Goal: Task Accomplishment & Management: Manage account settings

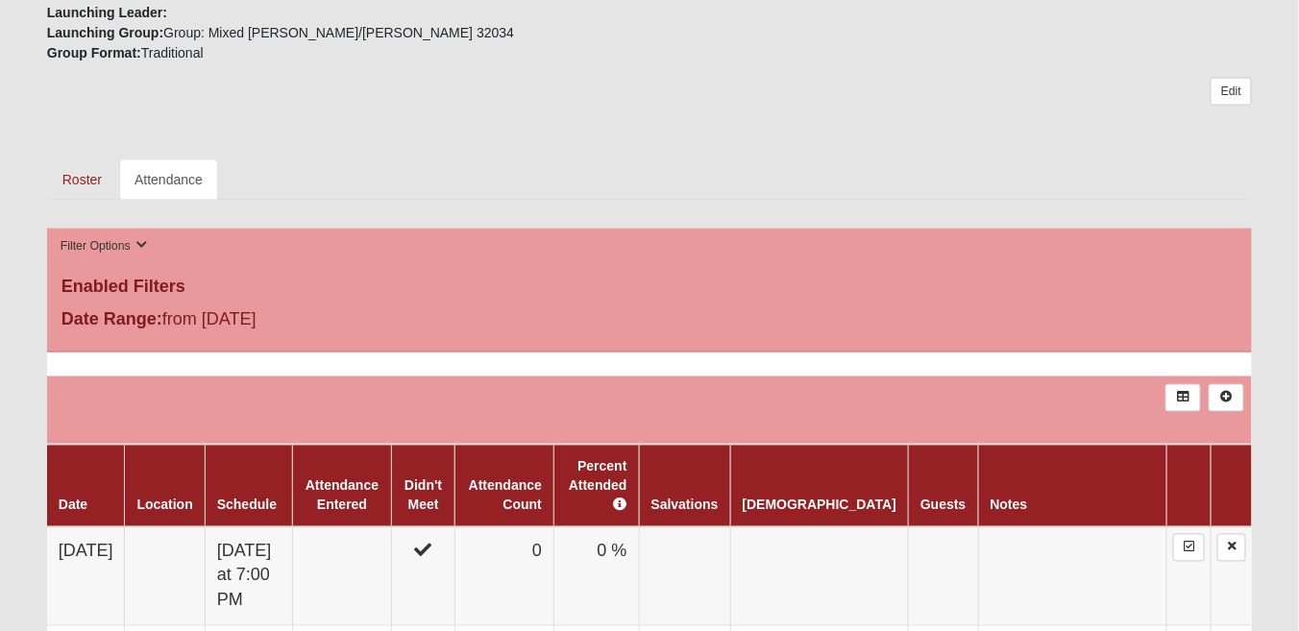
scroll to position [854, 0]
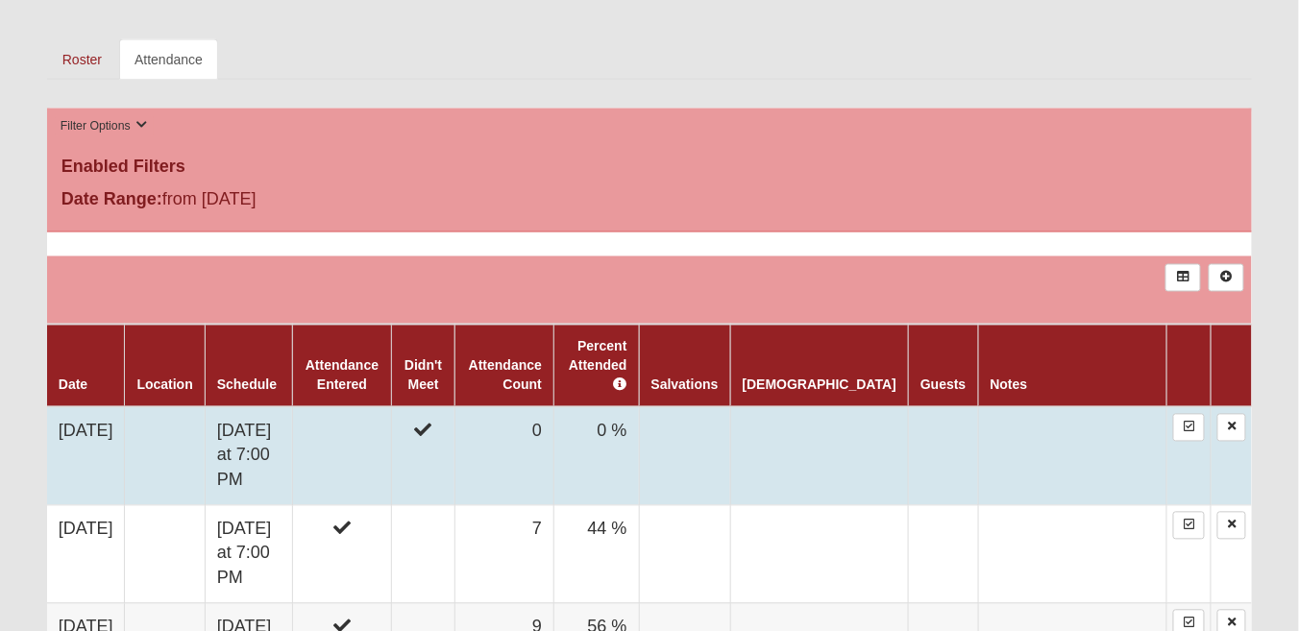
click at [103, 427] on td "[DATE]" at bounding box center [86, 456] width 78 height 99
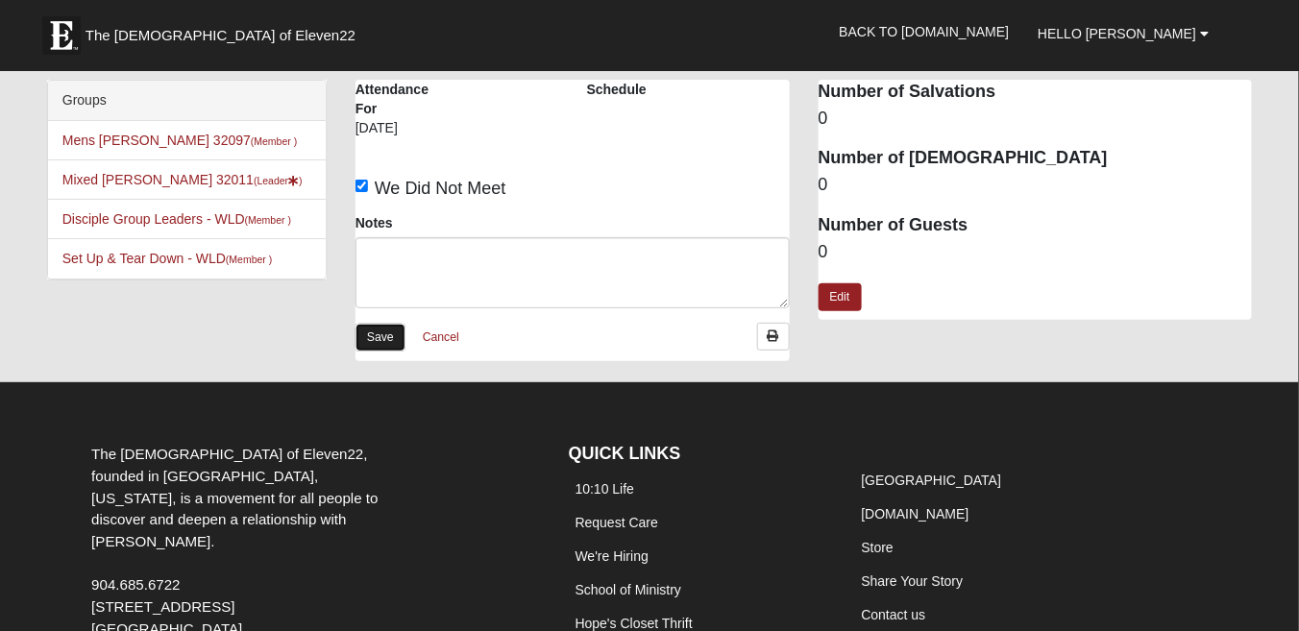
click at [380, 338] on link "Save" at bounding box center [380, 338] width 50 height 28
